Goal: Use online tool/utility: Utilize a website feature to perform a specific function

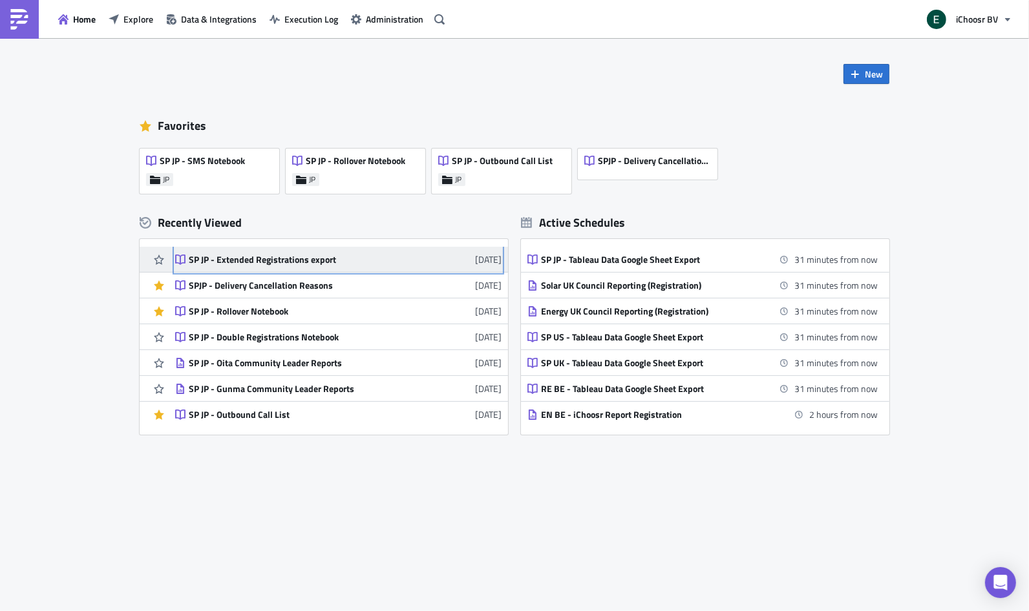
click at [270, 264] on div "SP JP - Extended Registrations export" at bounding box center [302, 260] width 226 height 12
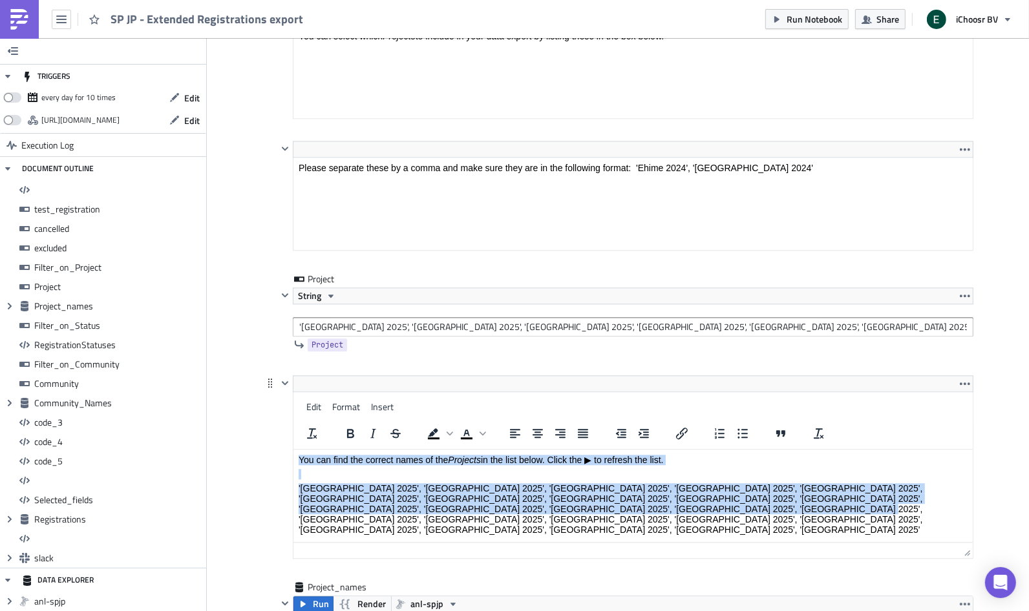
drag, startPoint x: 558, startPoint y: 502, endPoint x: 460, endPoint y: 441, distance: 115.7
click at [460, 449] on html "You can find the correct names of the Projects in the list below. Click the ▶ t…" at bounding box center [632, 508] width 679 height 119
click at [531, 505] on p "'[GEOGRAPHIC_DATA] 2025', '[GEOGRAPHIC_DATA] 2025', '[GEOGRAPHIC_DATA] 2025', '…" at bounding box center [633, 509] width 669 height 52
drag, startPoint x: 553, startPoint y: 511, endPoint x: 271, endPoint y: 487, distance: 282.1
click at [293, 487] on html "You can find the correct names of the Projects in the list below. Click the ▶ t…" at bounding box center [632, 508] width 679 height 119
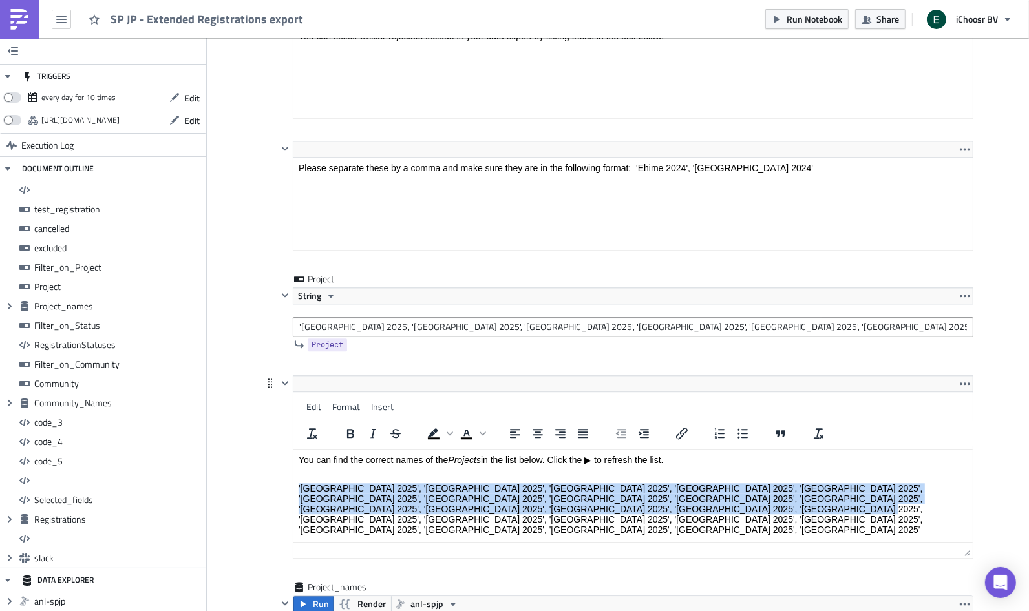
copy p "'[GEOGRAPHIC_DATA] 2025', '[GEOGRAPHIC_DATA] 2025', '[GEOGRAPHIC_DATA] 2025', '…"
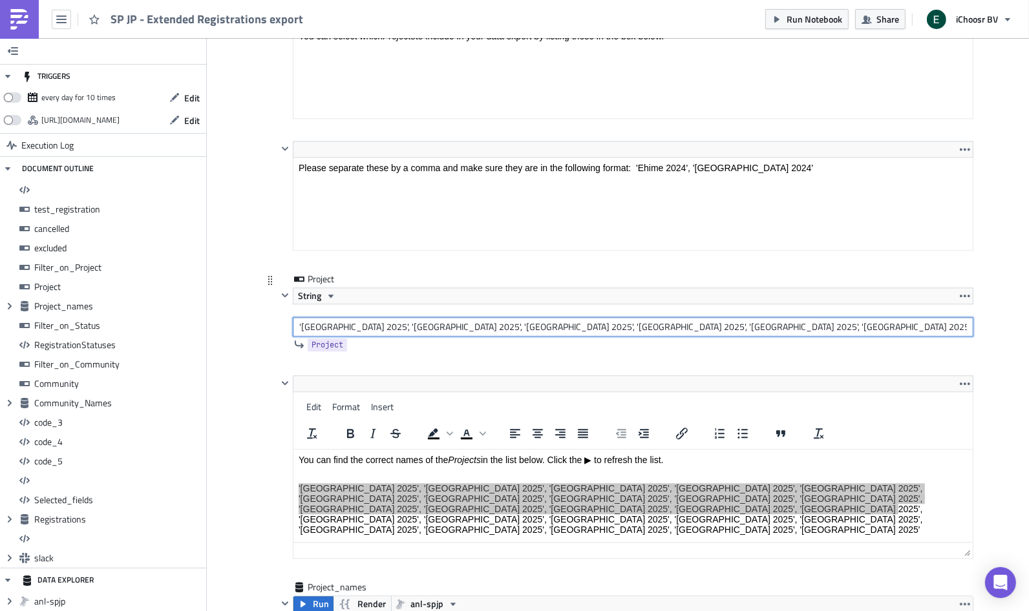
click at [413, 329] on input "'[GEOGRAPHIC_DATA] 2025', '[GEOGRAPHIC_DATA] 2025', '[GEOGRAPHIC_DATA] 2025', '…" at bounding box center [633, 326] width 681 height 19
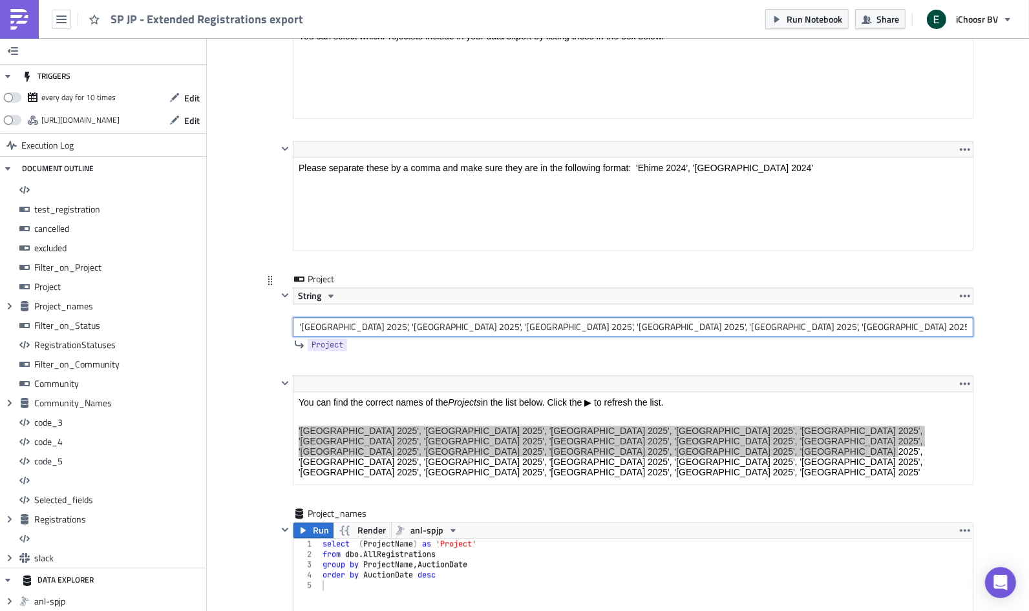
click at [413, 329] on input "'[GEOGRAPHIC_DATA] 2025', '[GEOGRAPHIC_DATA] 2025', '[GEOGRAPHIC_DATA] 2025', '…" at bounding box center [633, 326] width 681 height 19
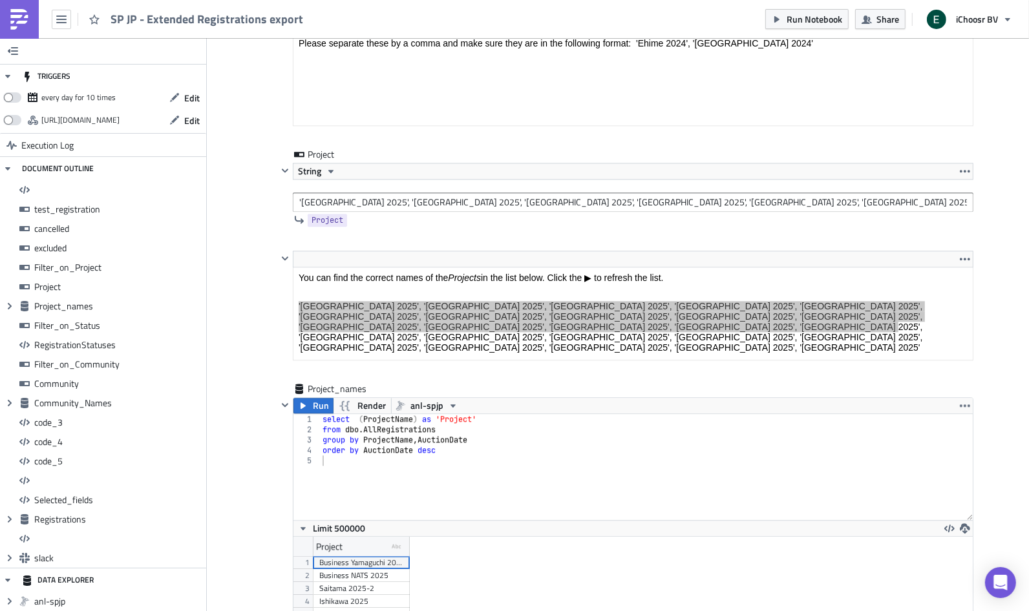
scroll to position [3023, 0]
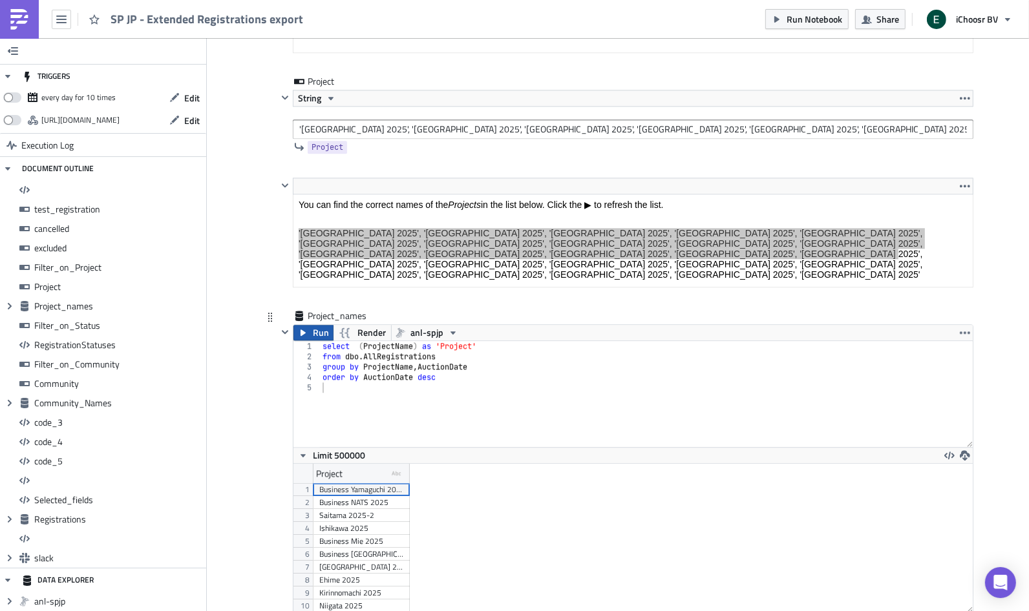
click at [319, 334] on span "Run" at bounding box center [321, 333] width 16 height 16
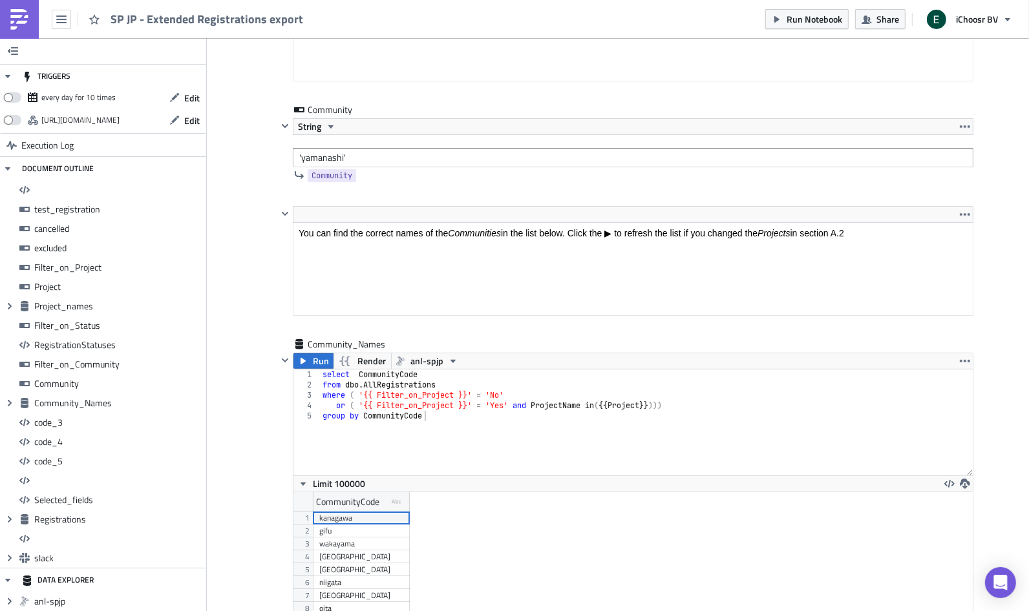
scroll to position [4920, 0]
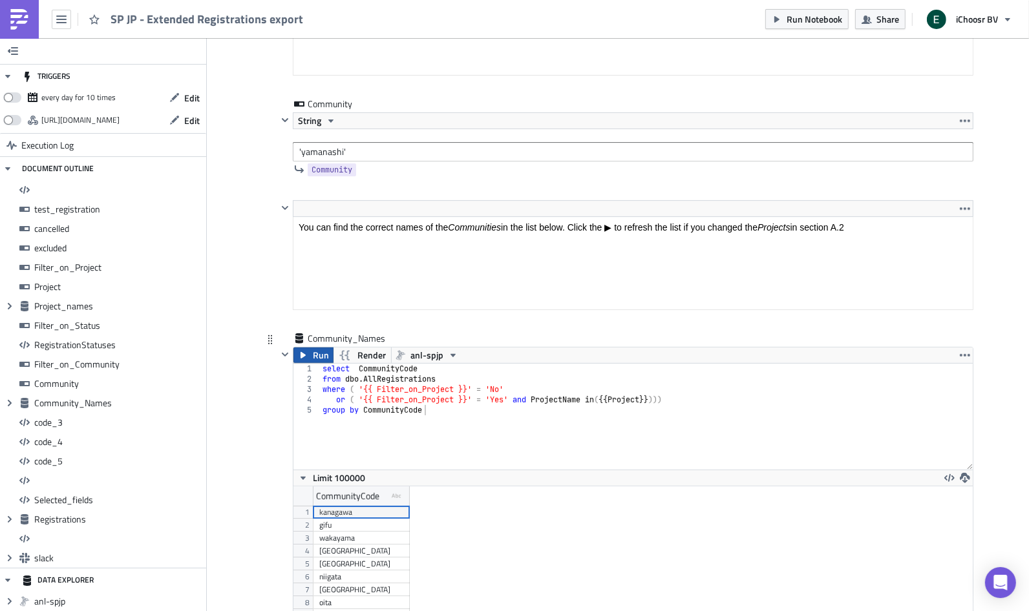
click at [300, 361] on icon "button" at bounding box center [303, 355] width 10 height 10
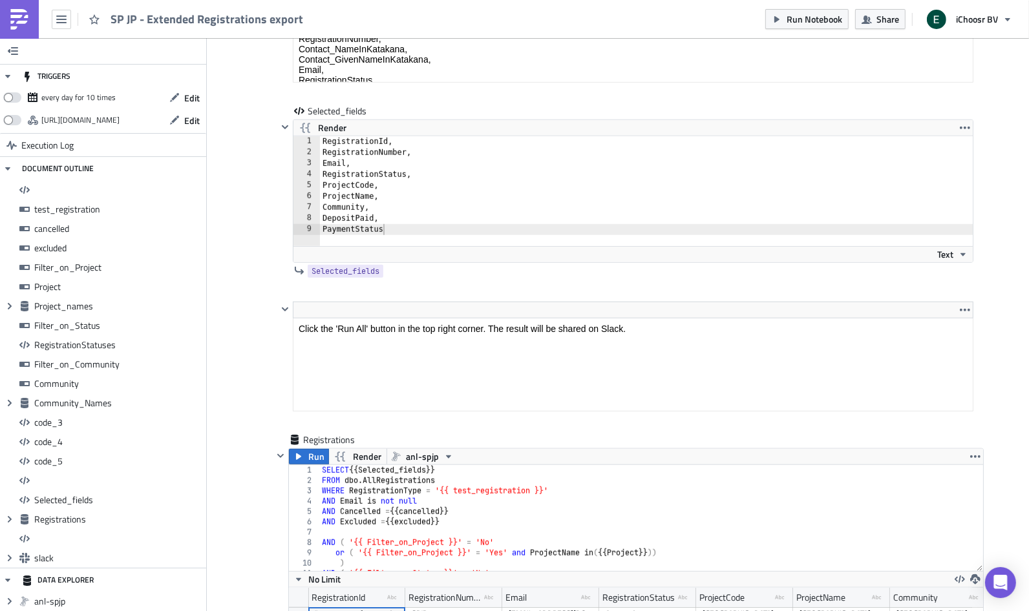
scroll to position [10428, 0]
click at [308, 463] on span "Run" at bounding box center [316, 455] width 16 height 16
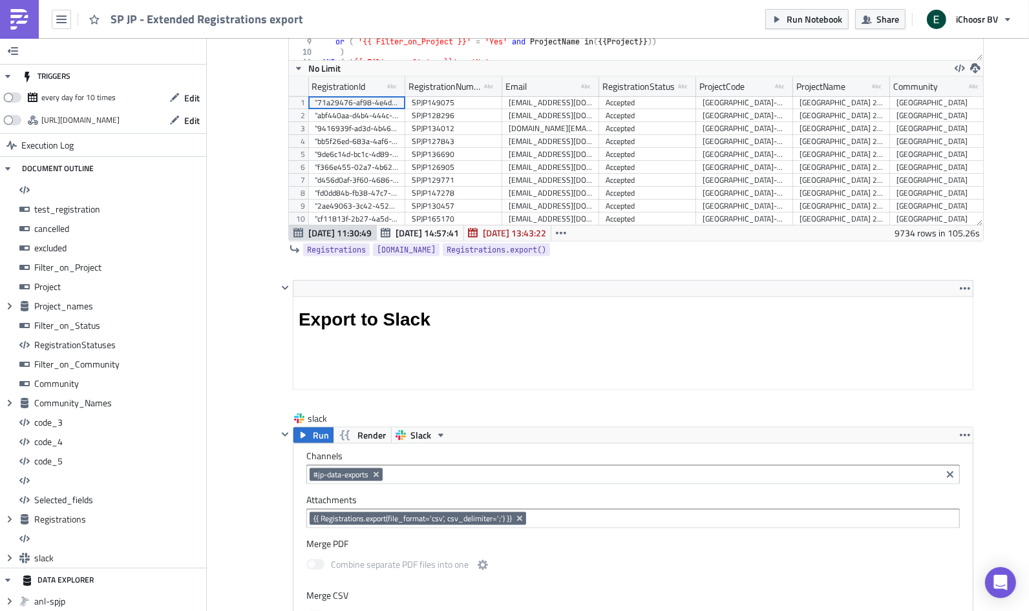
scroll to position [147, 694]
click at [972, 74] on icon "button" at bounding box center [975, 68] width 10 height 10
click at [553, 297] on html "Export to Slack" at bounding box center [632, 319] width 679 height 45
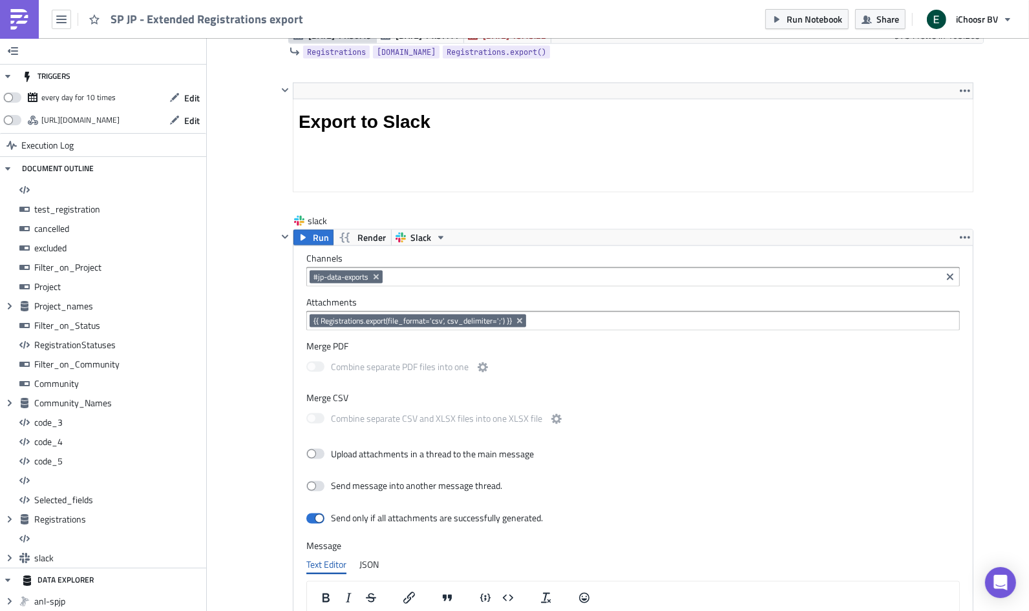
scroll to position [11152, 0]
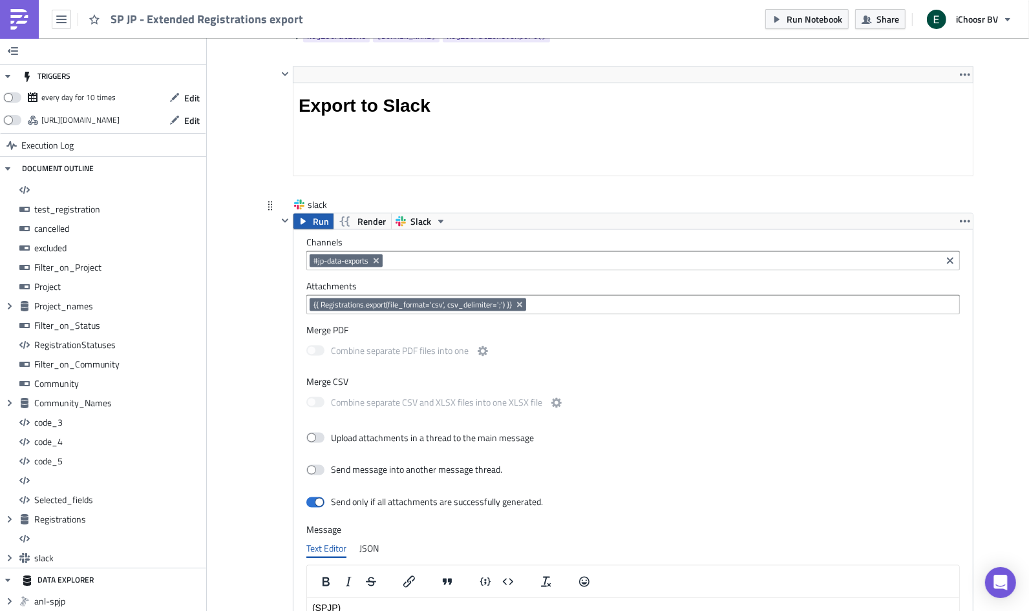
click at [315, 229] on span "Run" at bounding box center [321, 222] width 16 height 16
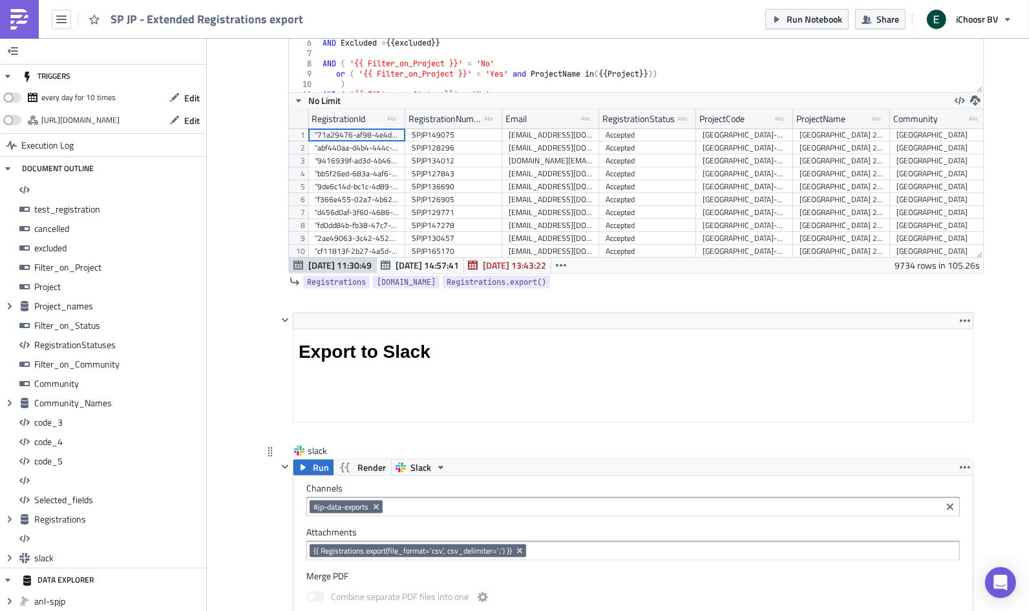
scroll to position [10902, 0]
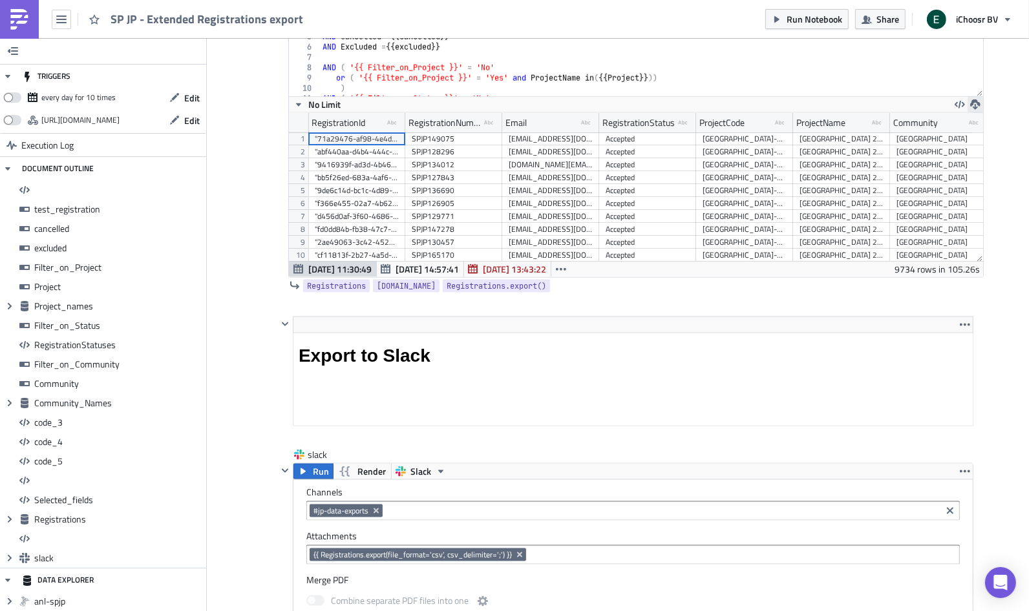
click at [970, 110] on icon "button" at bounding box center [975, 105] width 10 height 10
click at [904, 85] on div "XLSX" at bounding box center [919, 85] width 101 height 13
